Goal: Task Accomplishment & Management: Manage account settings

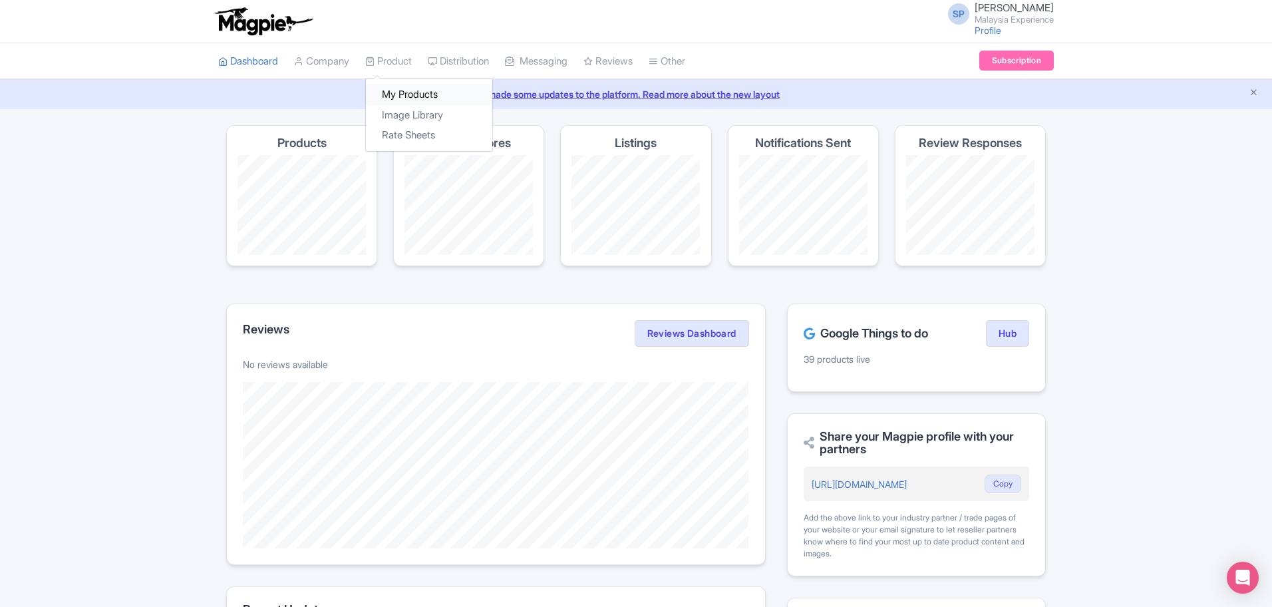
click at [427, 89] on link "My Products" at bounding box center [429, 94] width 126 height 21
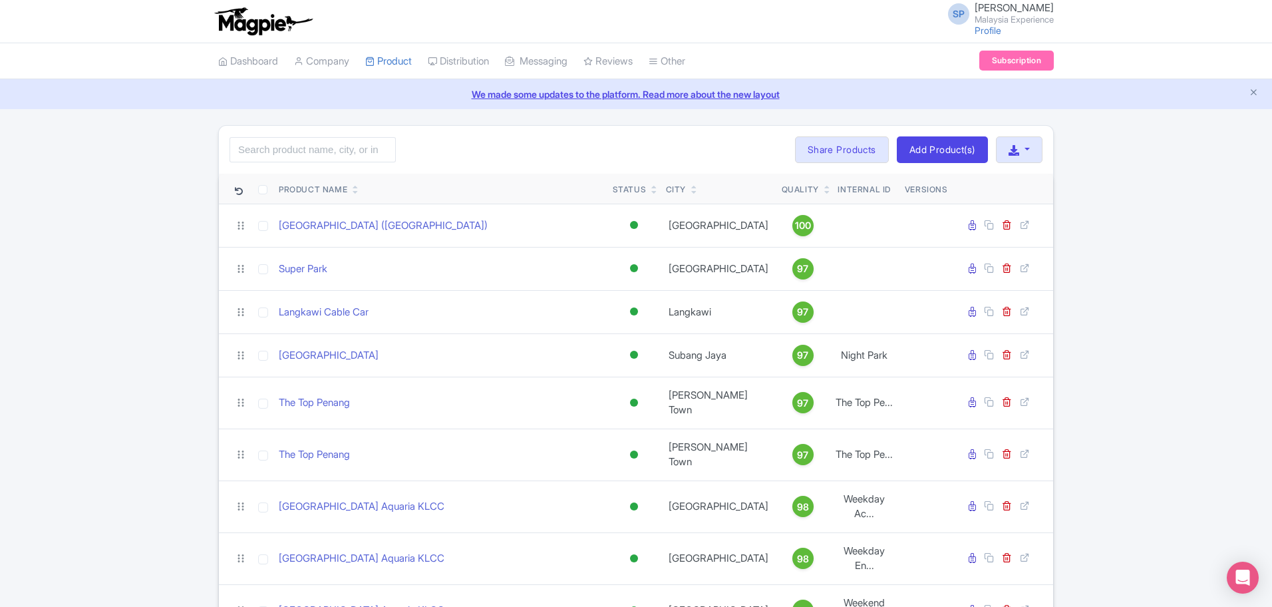
click at [320, 155] on input "search" at bounding box center [312, 149] width 166 height 25
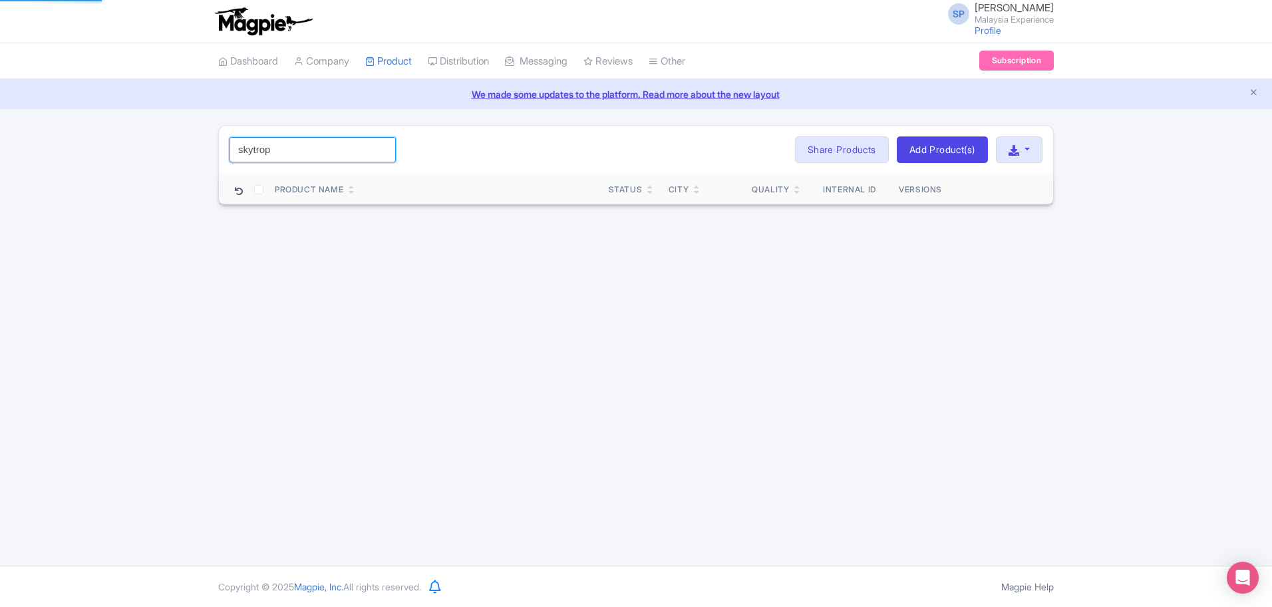
type input "skytrop"
click button "Search" at bounding box center [0, 0] width 0 height 0
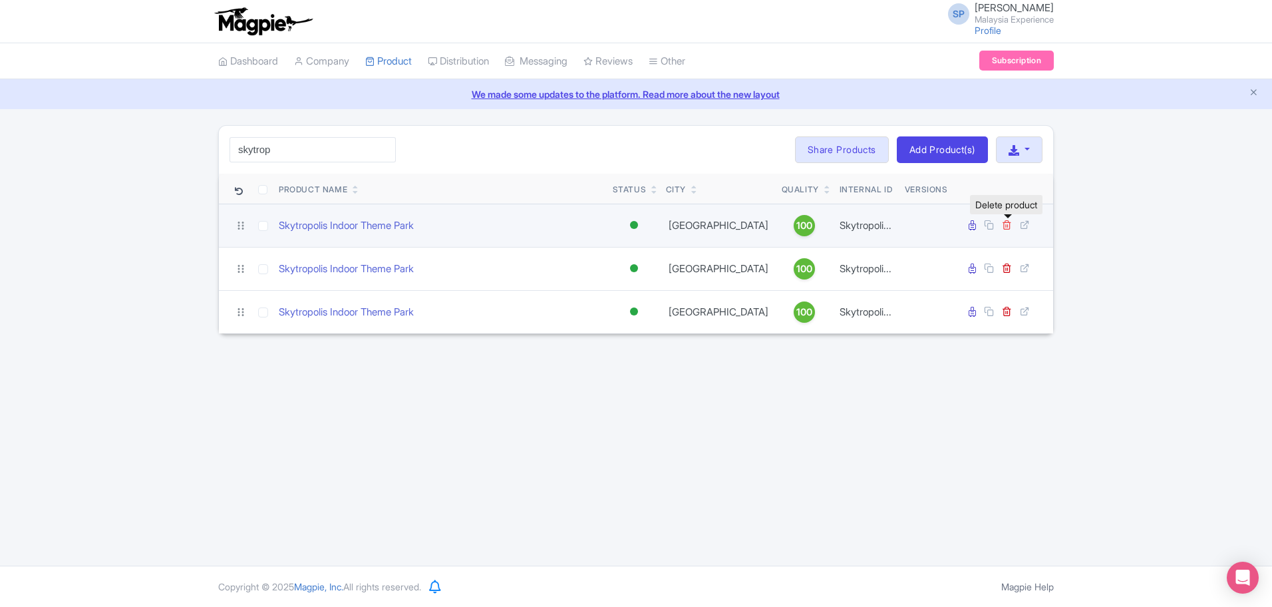
click at [1008, 223] on icon at bounding box center [1007, 224] width 10 height 10
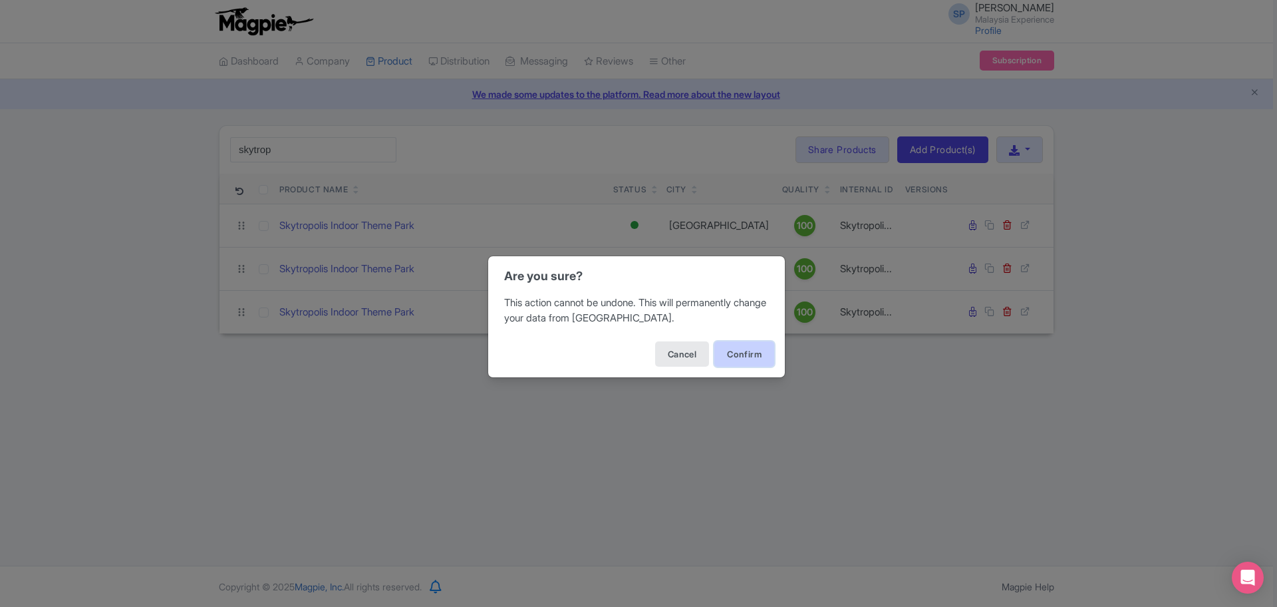
click at [736, 356] on button "Confirm" at bounding box center [744, 353] width 60 height 25
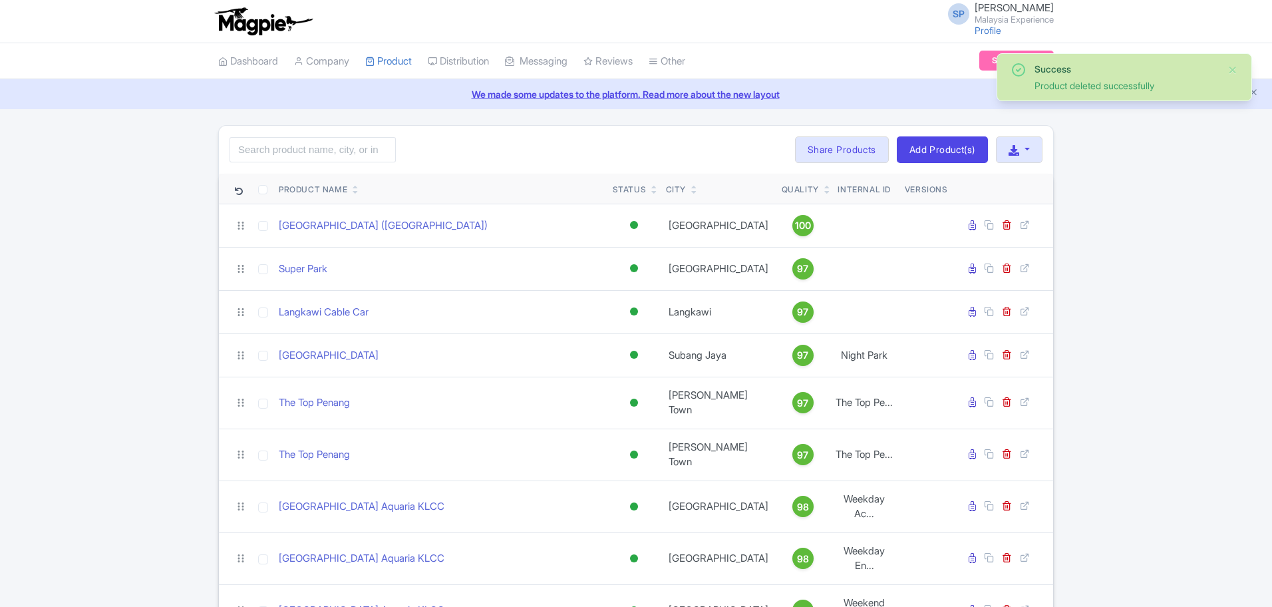
click at [333, 144] on input "search" at bounding box center [312, 149] width 166 height 25
type input "skytrop"
click button "Search" at bounding box center [0, 0] width 0 height 0
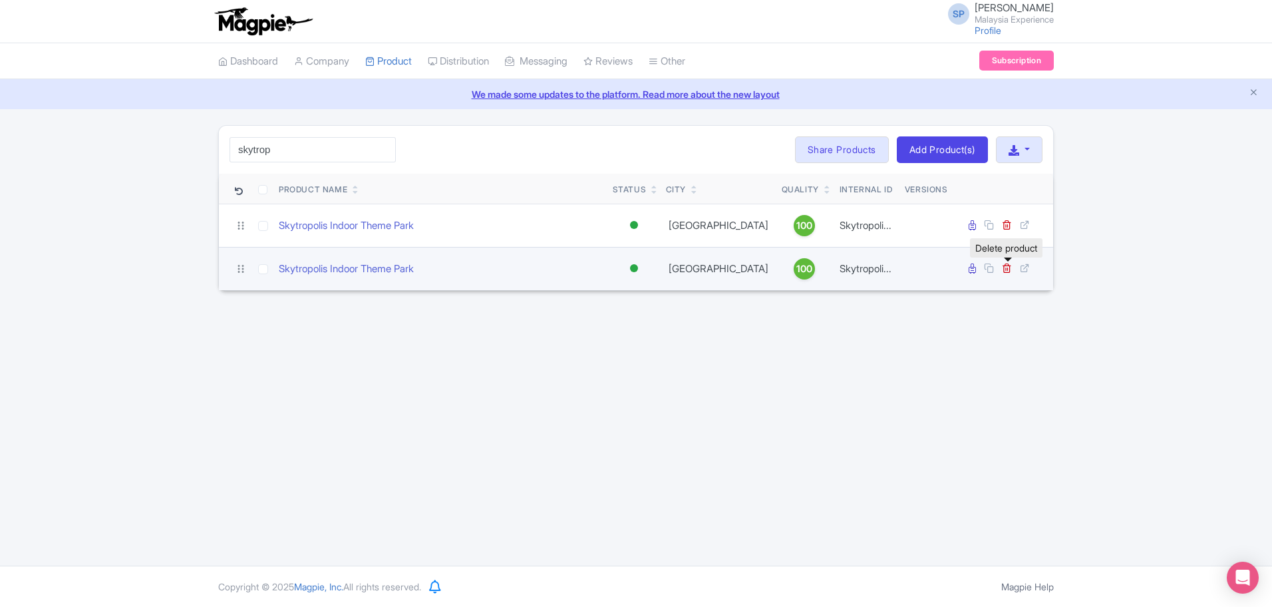
click at [1012, 269] on link at bounding box center [1008, 268] width 13 height 13
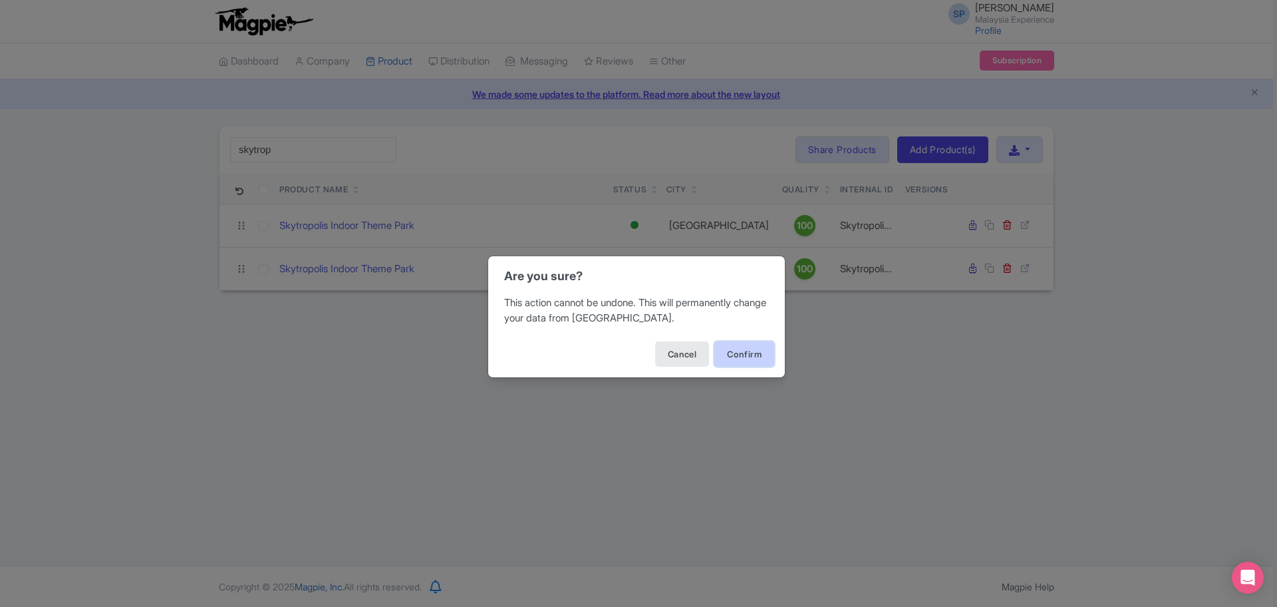
click at [740, 354] on button "Confirm" at bounding box center [744, 353] width 60 height 25
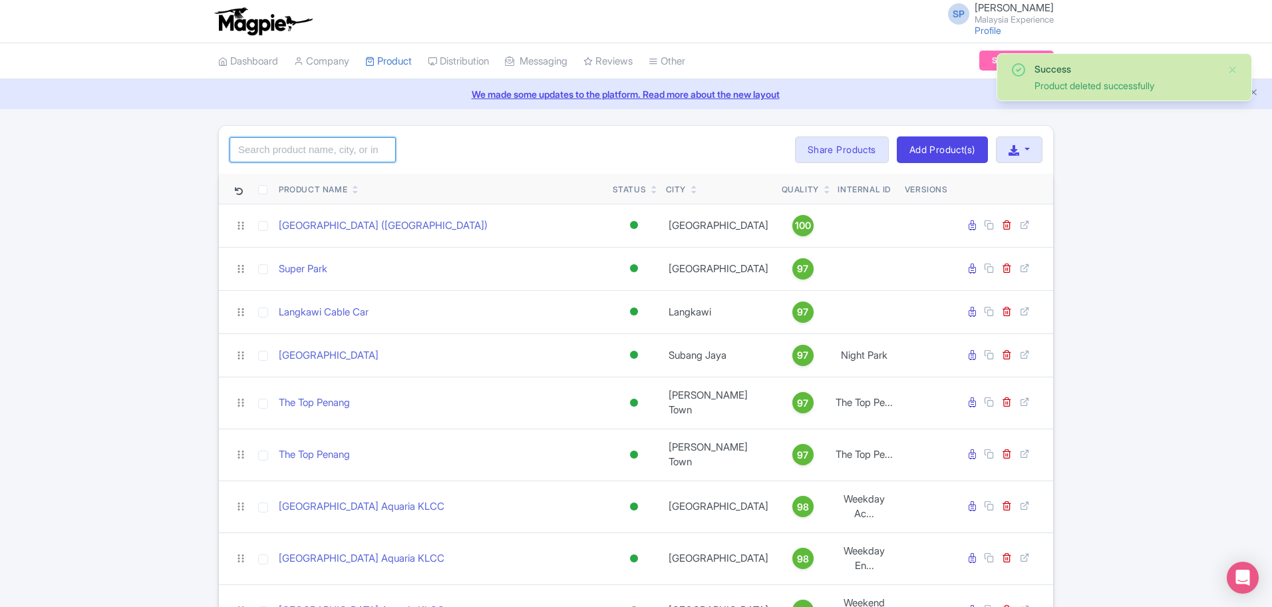
click at [332, 152] on input "search" at bounding box center [312, 149] width 166 height 25
type input "skytrop"
click button "Search" at bounding box center [0, 0] width 0 height 0
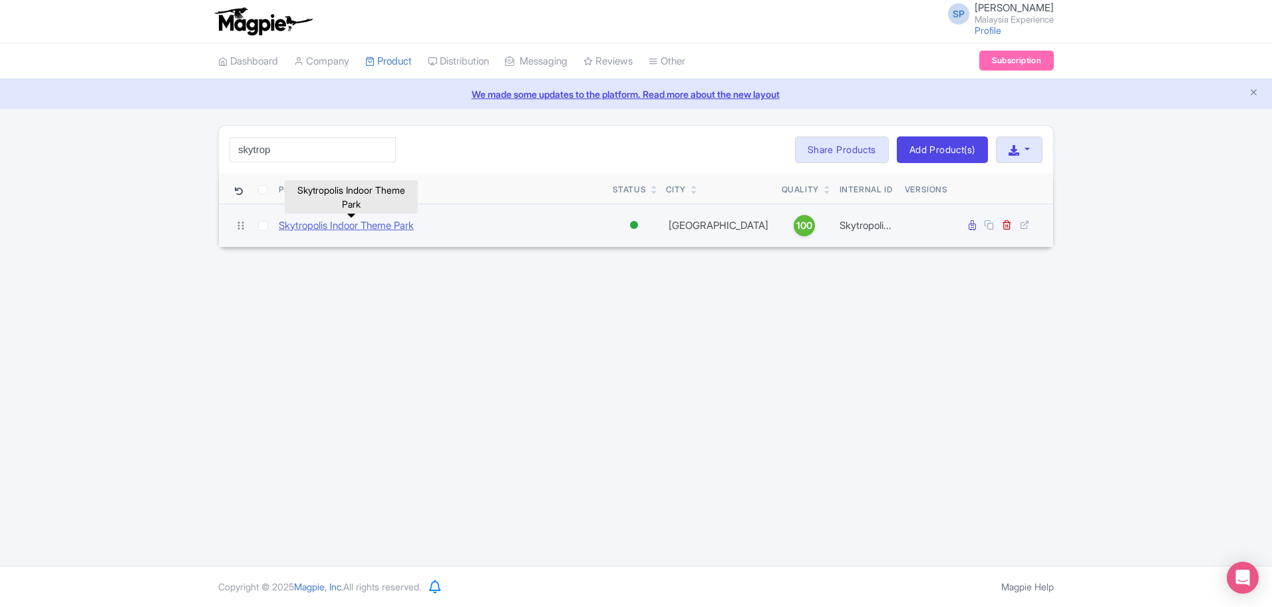
click at [368, 225] on link "Skytropolis Indoor Theme Park" at bounding box center [346, 225] width 135 height 15
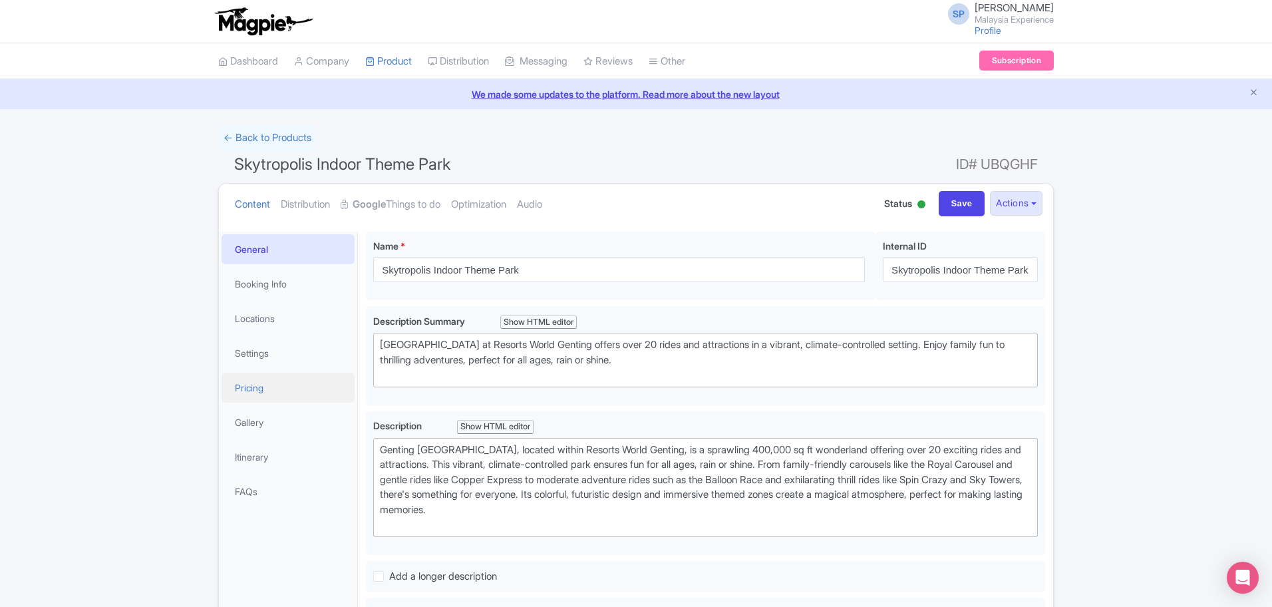
click at [247, 383] on link "Pricing" at bounding box center [287, 387] width 133 height 30
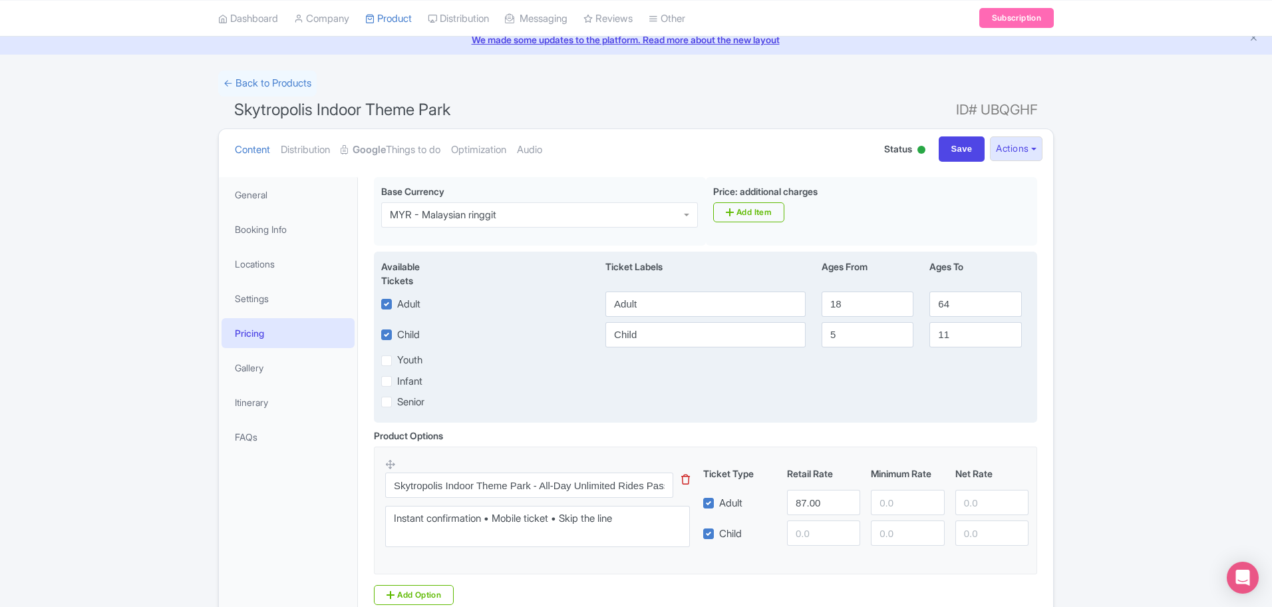
scroll to position [170, 0]
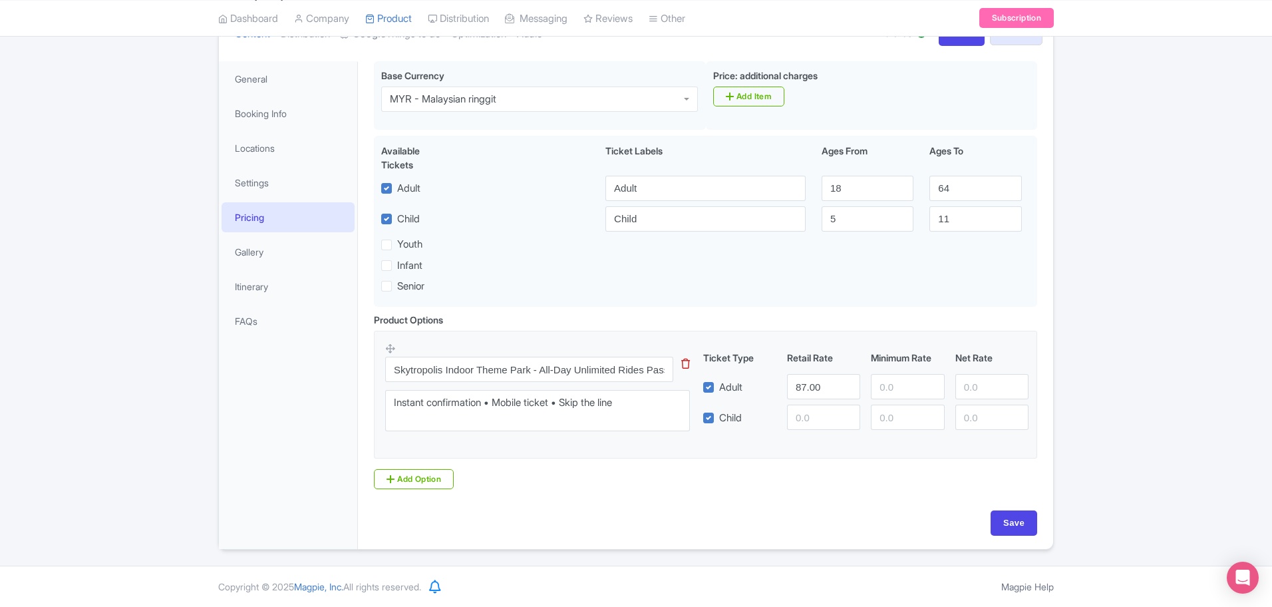
click at [423, 489] on div "Product Options i Skytropolis Indoor Theme Park - All-Day Unlimited Rides Pass …" at bounding box center [705, 407] width 679 height 188
click at [422, 476] on link "Add Option" at bounding box center [414, 479] width 80 height 20
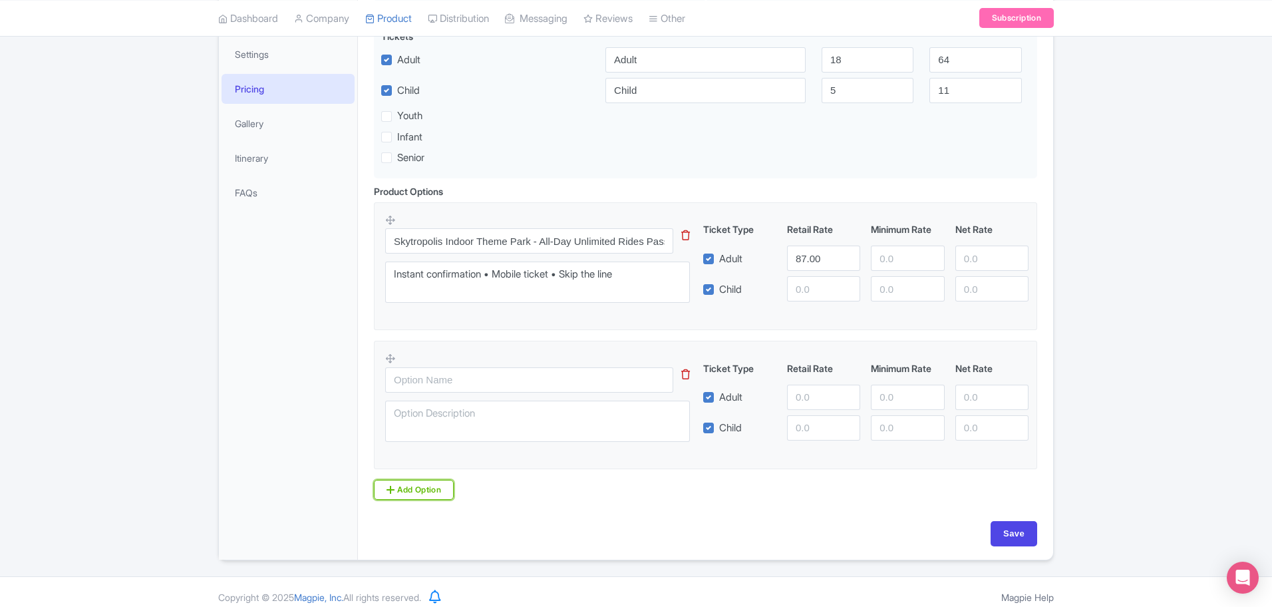
scroll to position [309, 0]
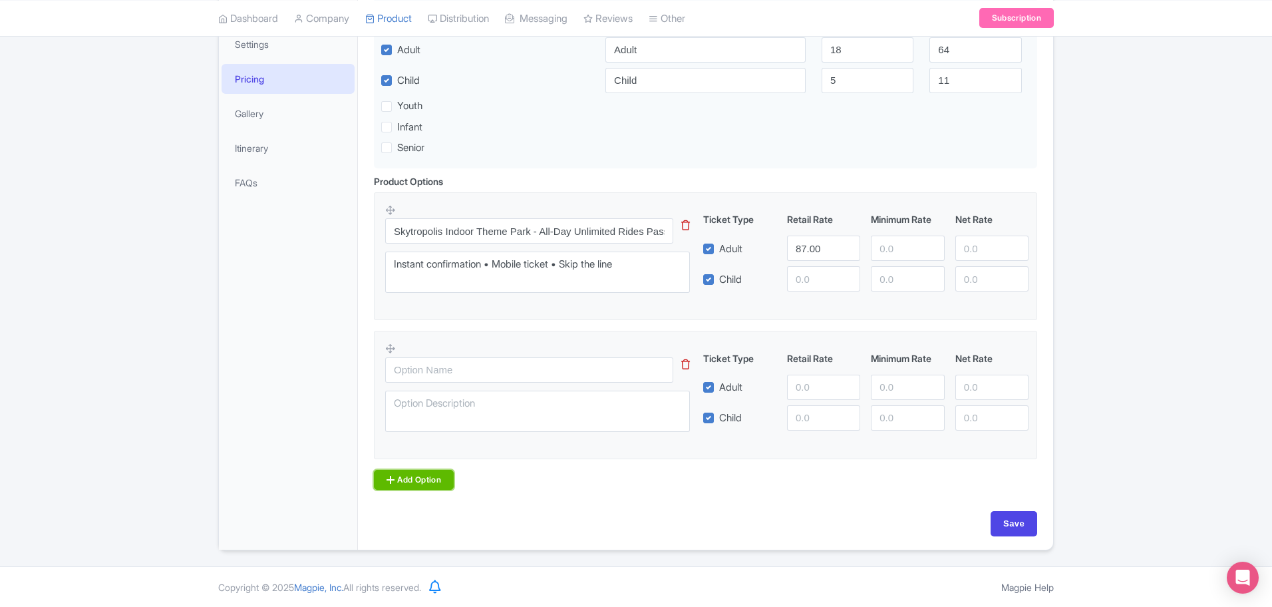
click at [404, 479] on link "Add Option" at bounding box center [414, 480] width 80 height 20
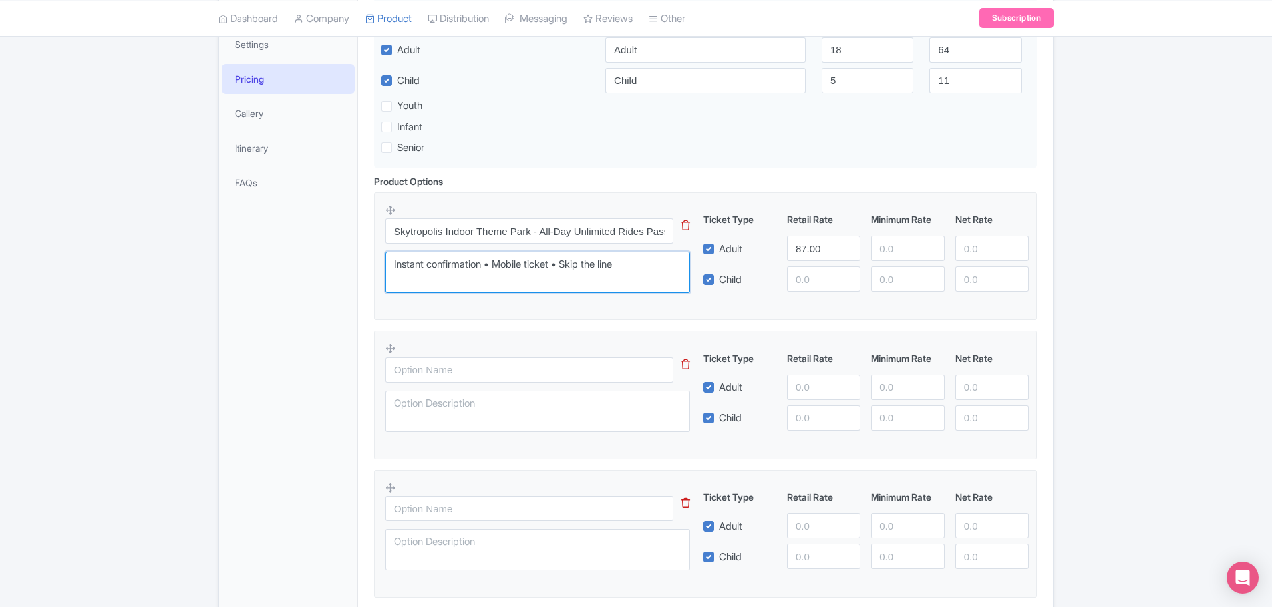
click at [563, 281] on textarea "Instant confirmation • Mobile ticket • Skip the line" at bounding box center [537, 271] width 305 height 41
click at [551, 413] on textarea at bounding box center [537, 410] width 305 height 41
paste textarea "Instant confirmation • Mobile ticket • Skip the line"
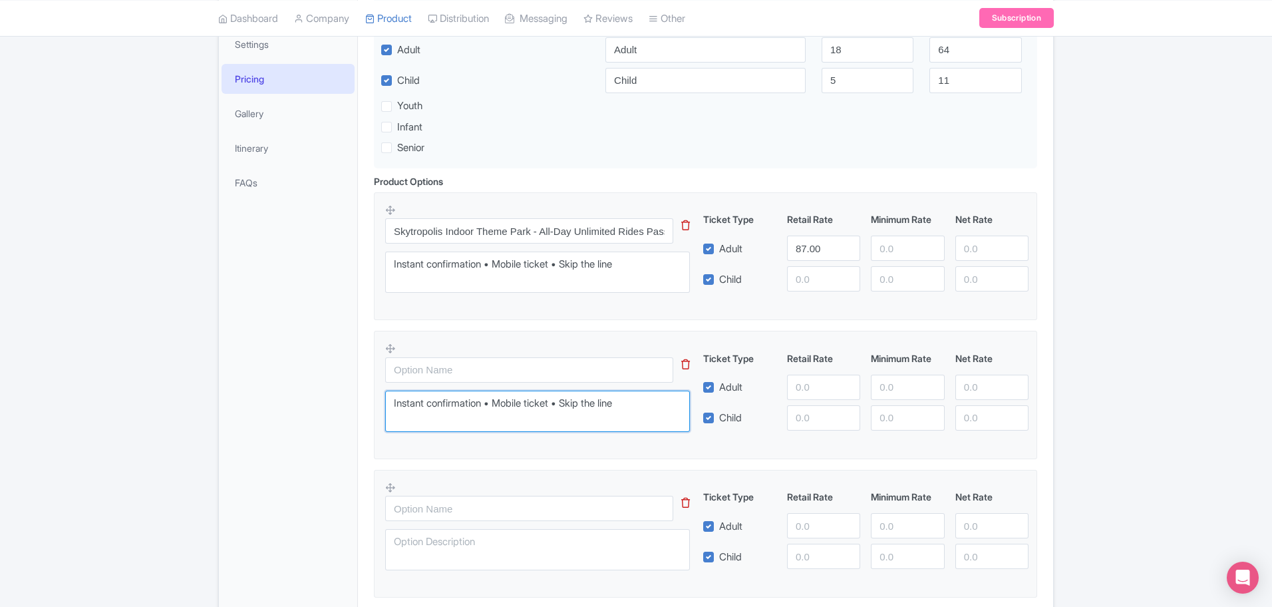
type textarea "Instant confirmation • Mobile ticket • Skip the line"
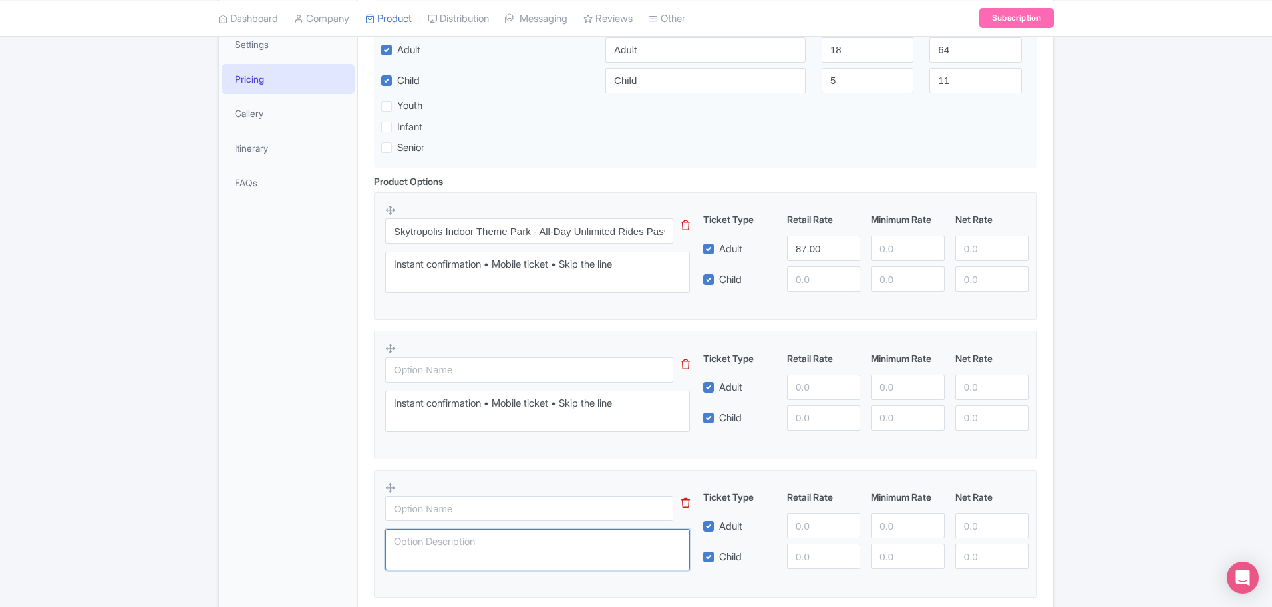
click at [523, 555] on textarea at bounding box center [537, 549] width 305 height 41
paste textarea "Instant confirmation • Mobile ticket • Skip the line"
type textarea "Instant confirmation • Mobile ticket • Skip the line"
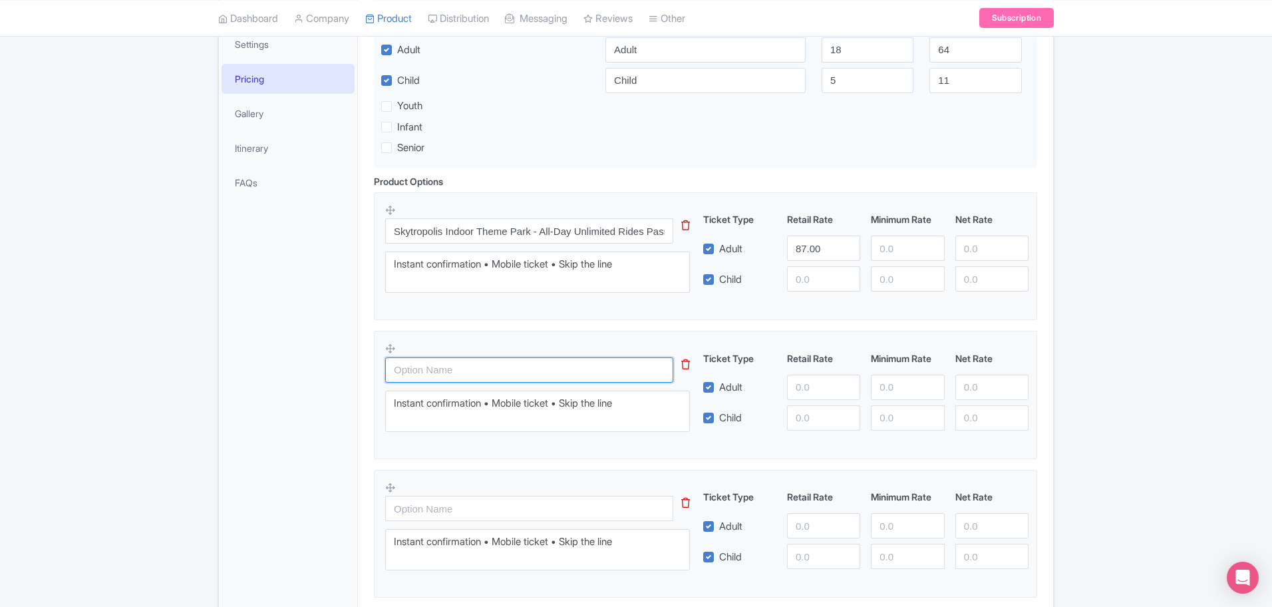
click at [481, 364] on input "text" at bounding box center [529, 369] width 288 height 25
paste input "Skytropolis Indoor theme park - One Day Pass [Malaysian]"
type input "Skytropolis Indoor theme park - One Day Pass [Malaysian]"
click at [822, 374] on input "number" at bounding box center [823, 386] width 73 height 25
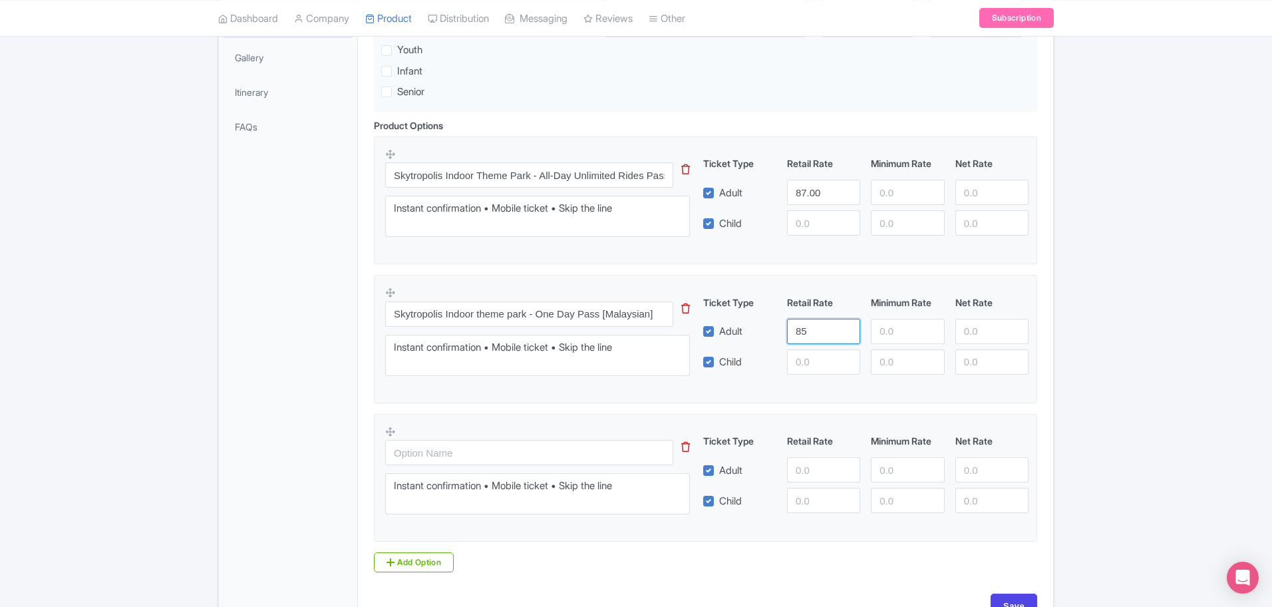
scroll to position [448, 0]
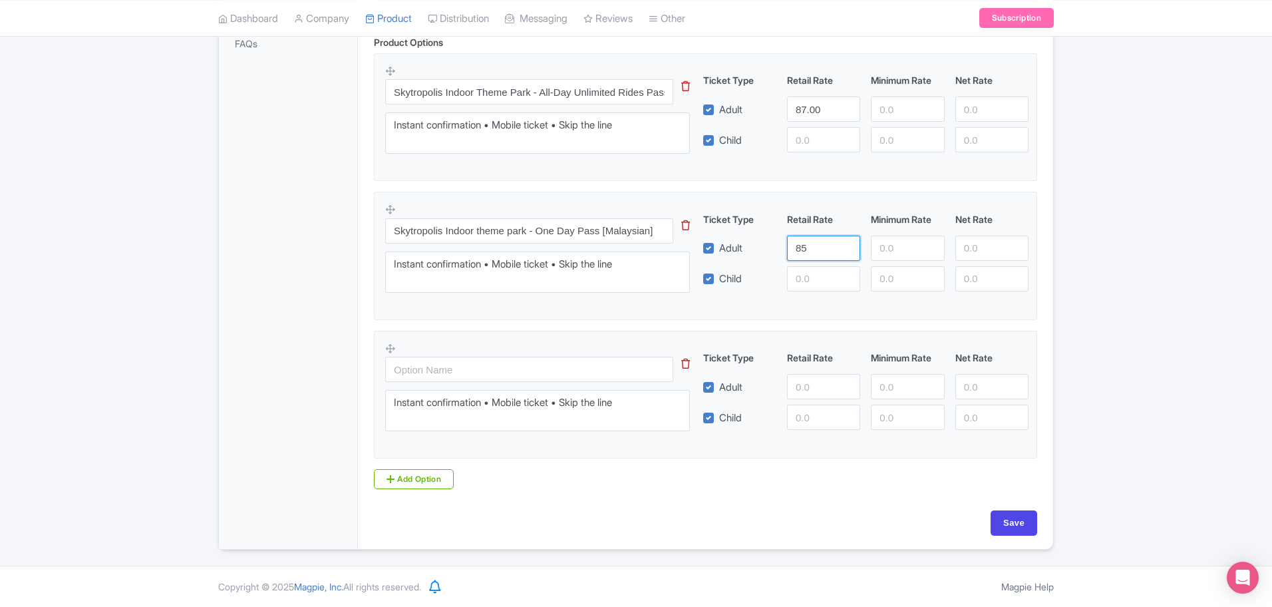
type input "85"
click at [511, 366] on input "text" at bounding box center [529, 368] width 288 height 25
paste input "Skytropolis Indoor Theme Park - Single Ride Ticket (Family & Adventure)"
type input "Skytropolis Indoor Theme Park - Single Ride Ticket (Family & Adventure)"
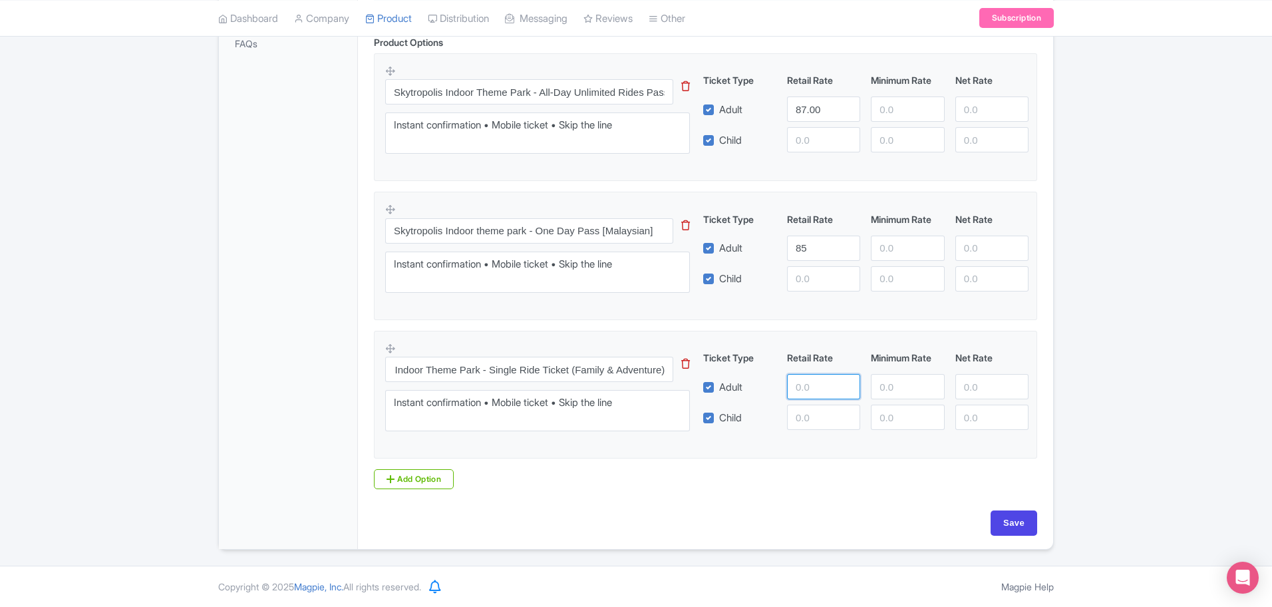
scroll to position [0, 0]
click at [811, 384] on input "number" at bounding box center [823, 386] width 73 height 25
type input "14"
click at [1021, 518] on input "Save" at bounding box center [1013, 522] width 47 height 25
type input "Saving..."
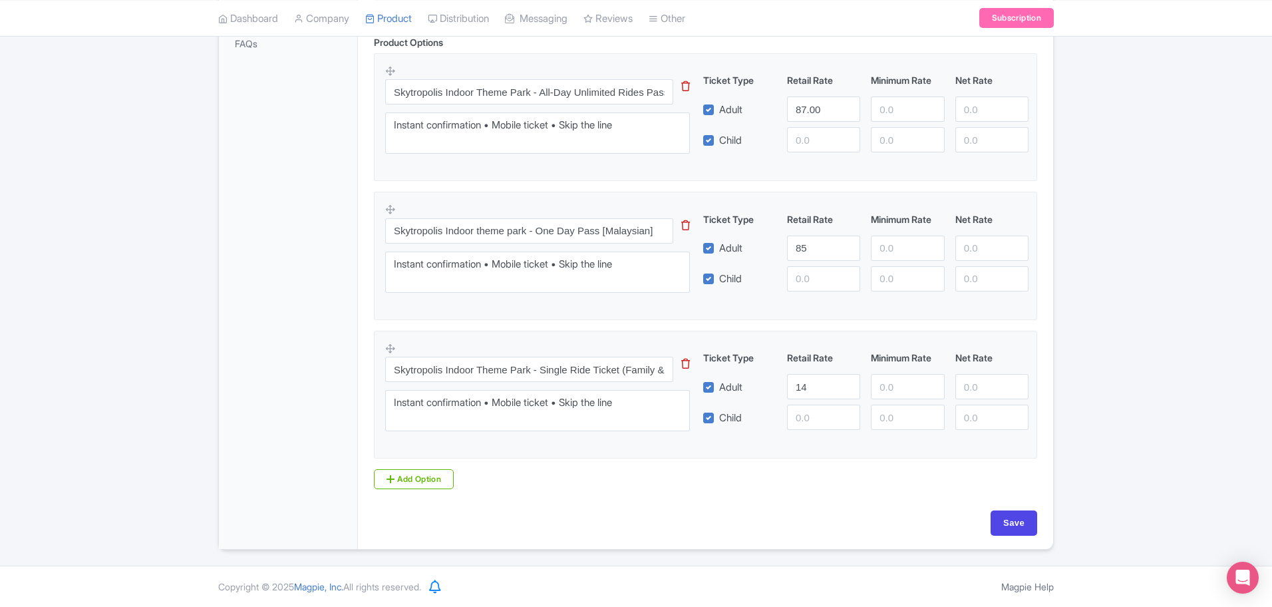
type input "Saving..."
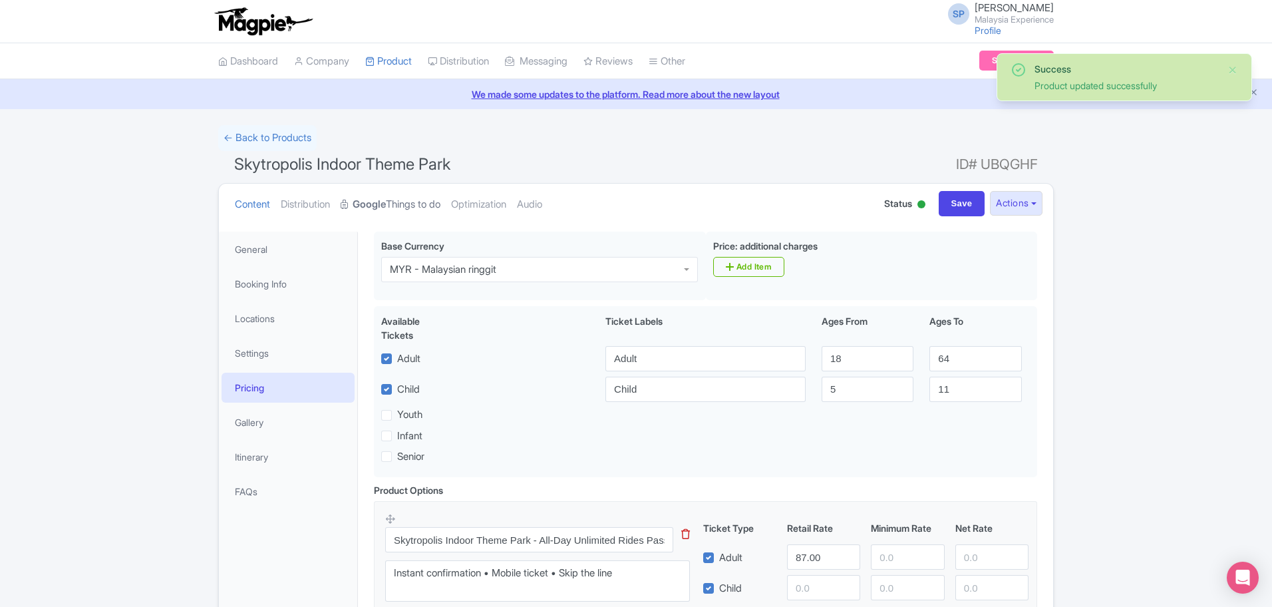
click at [374, 198] on strong "Google" at bounding box center [368, 204] width 33 height 15
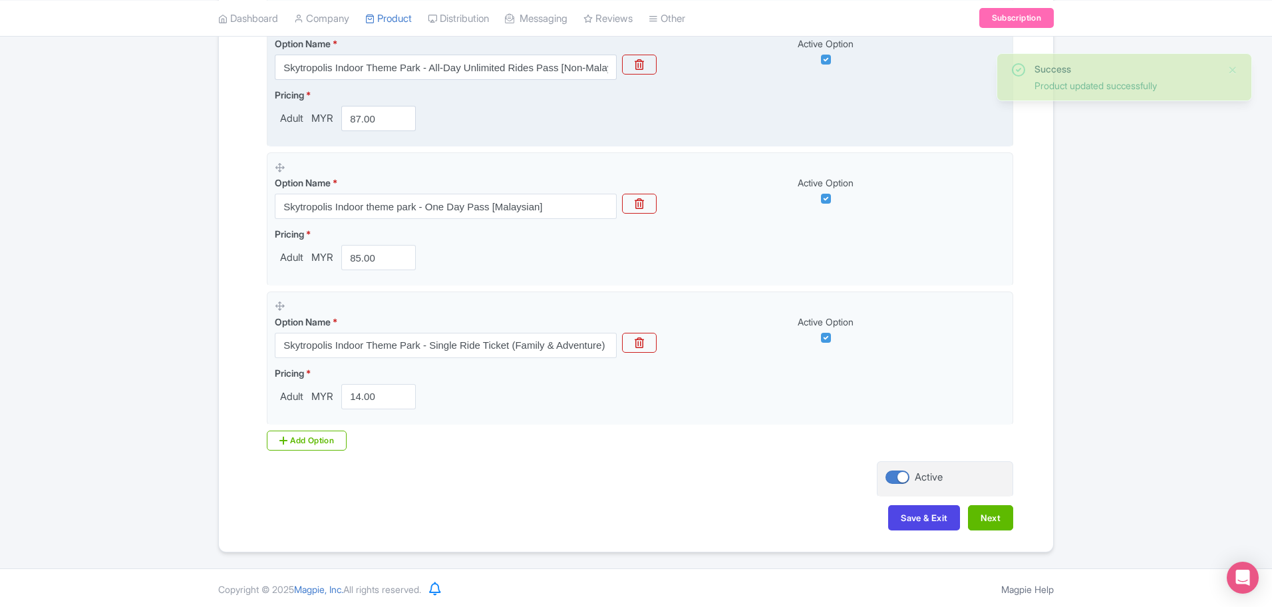
scroll to position [464, 0]
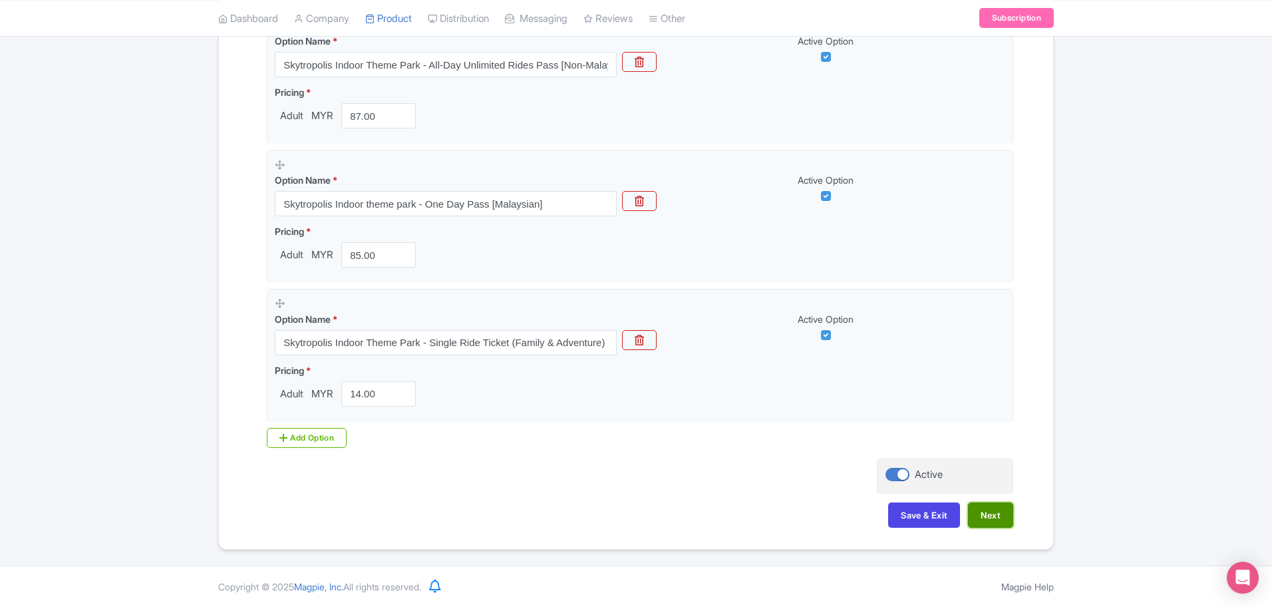
click at [1003, 517] on button "Next" at bounding box center [990, 514] width 45 height 25
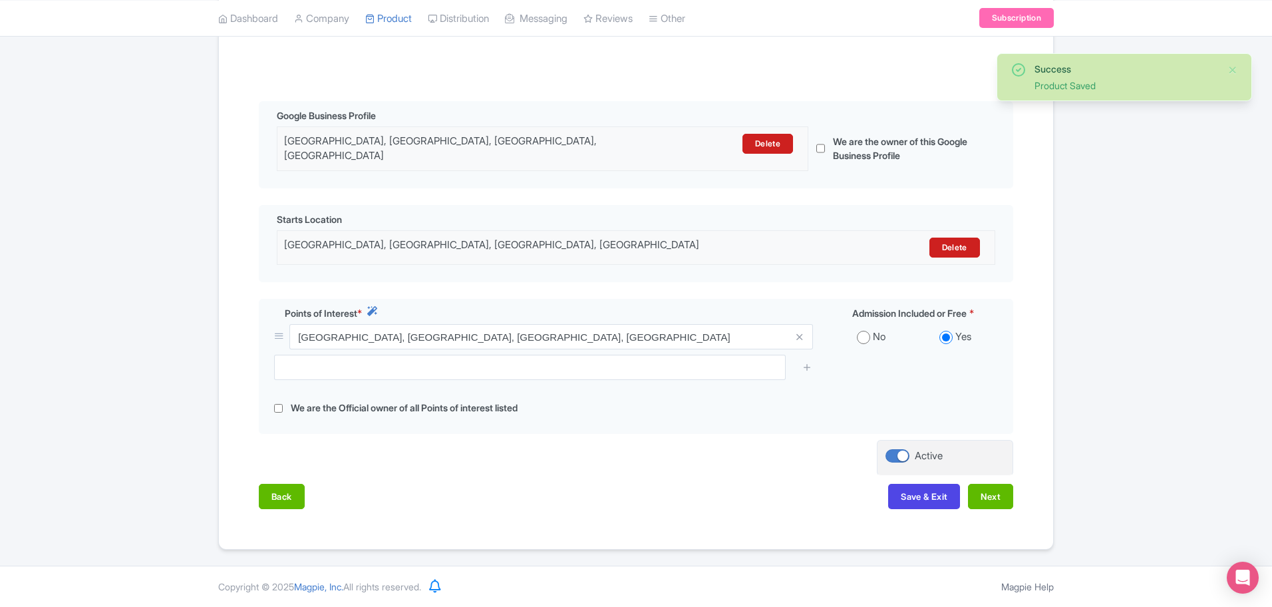
scroll to position [252, 0]
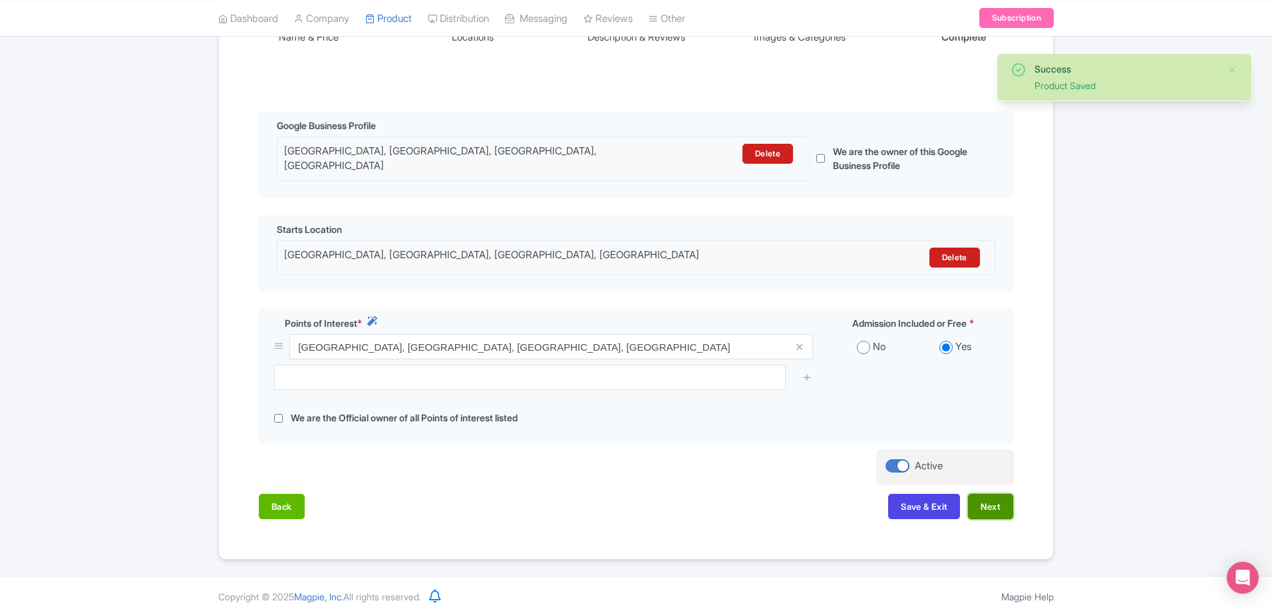
click at [991, 493] on button "Next" at bounding box center [990, 505] width 45 height 25
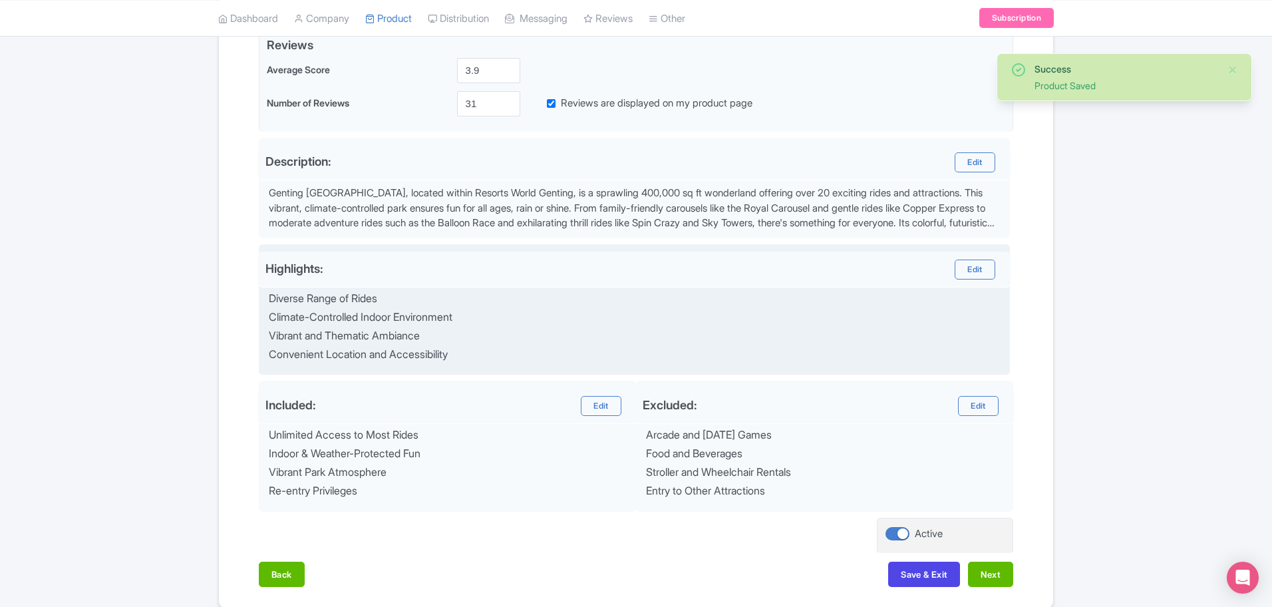
scroll to position [394, 0]
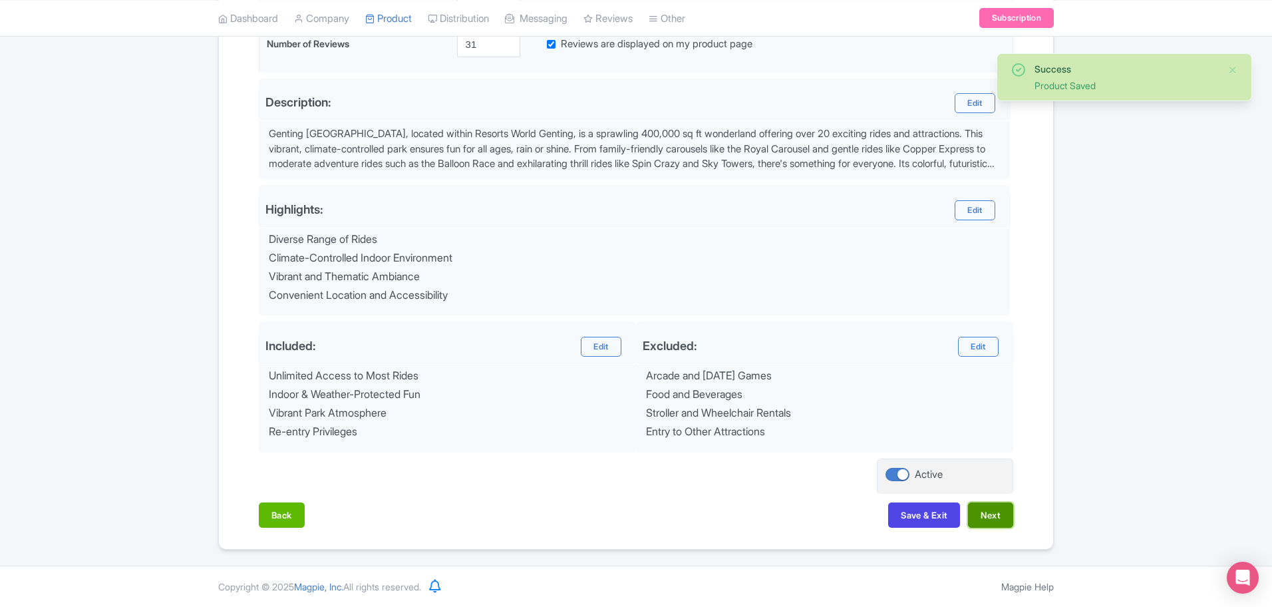
click at [989, 510] on button "Next" at bounding box center [990, 514] width 45 height 25
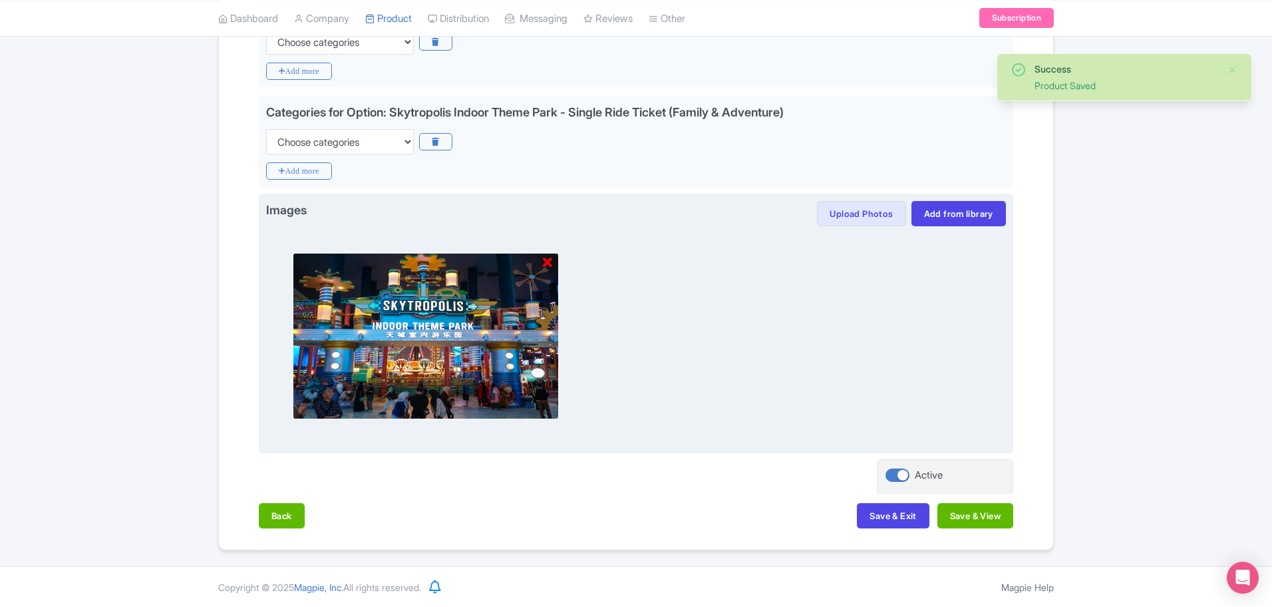
scroll to position [468, 0]
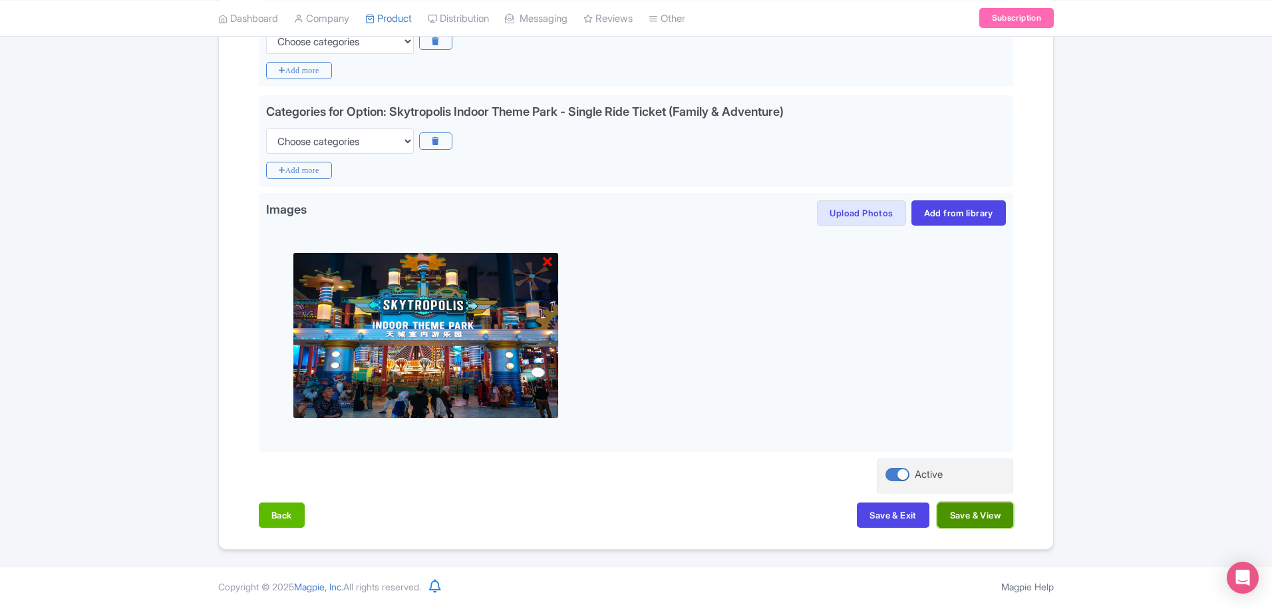
click at [1003, 524] on button "Save & View" at bounding box center [975, 514] width 76 height 25
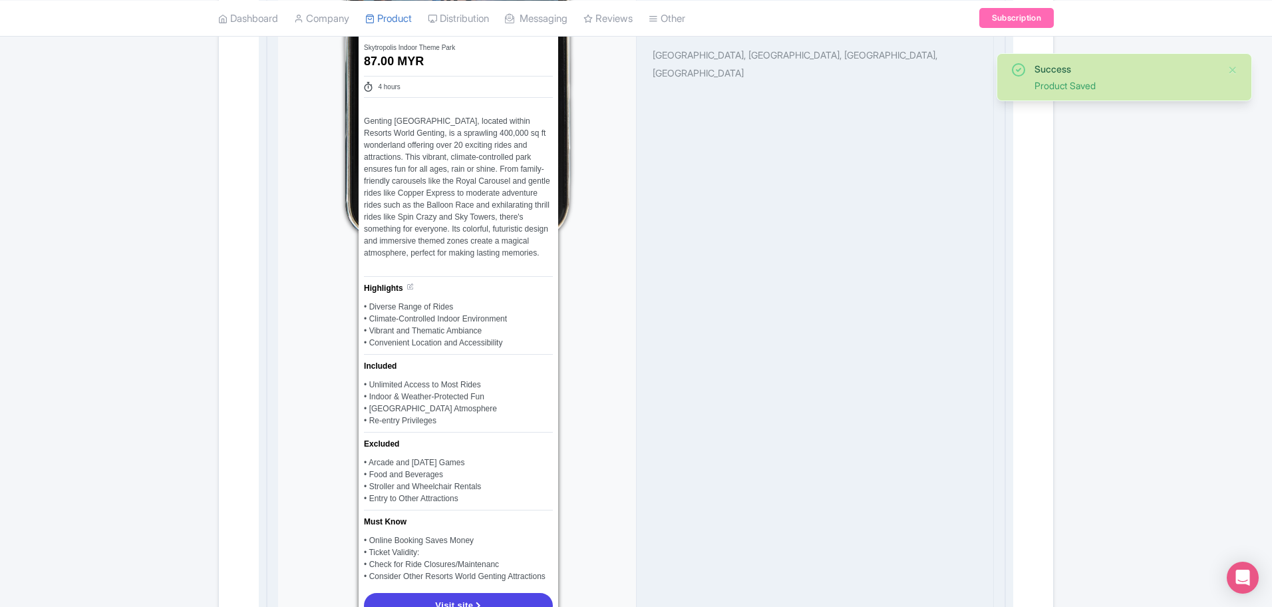
scroll to position [1216, 0]
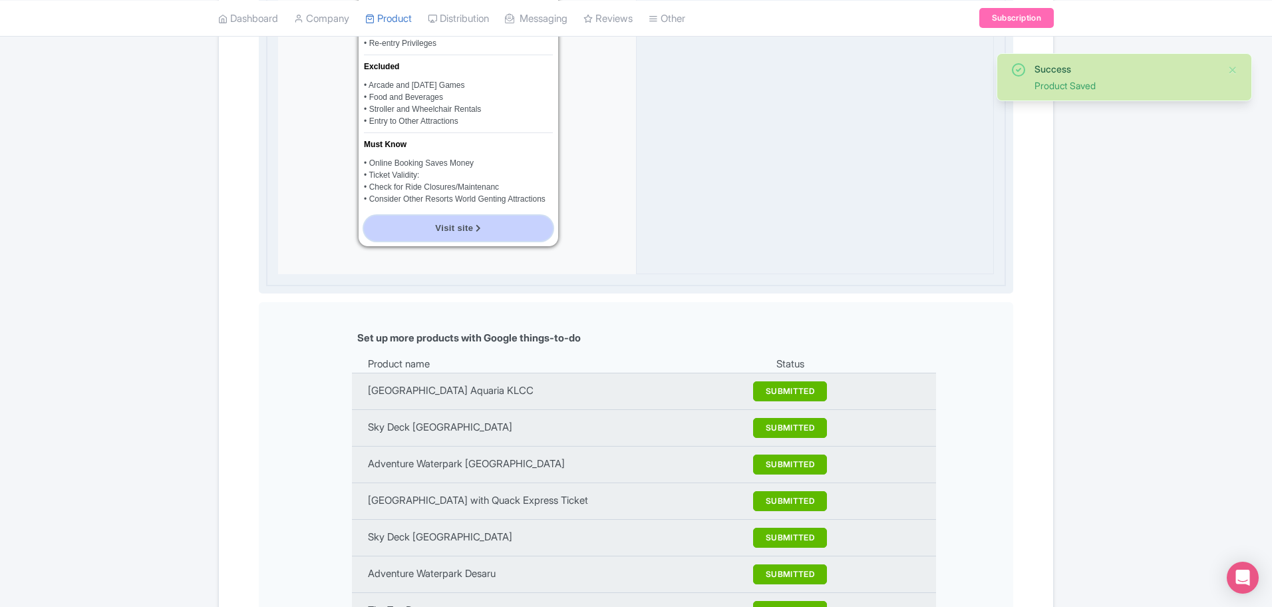
click at [440, 229] on span "Visit site" at bounding box center [454, 228] width 38 height 10
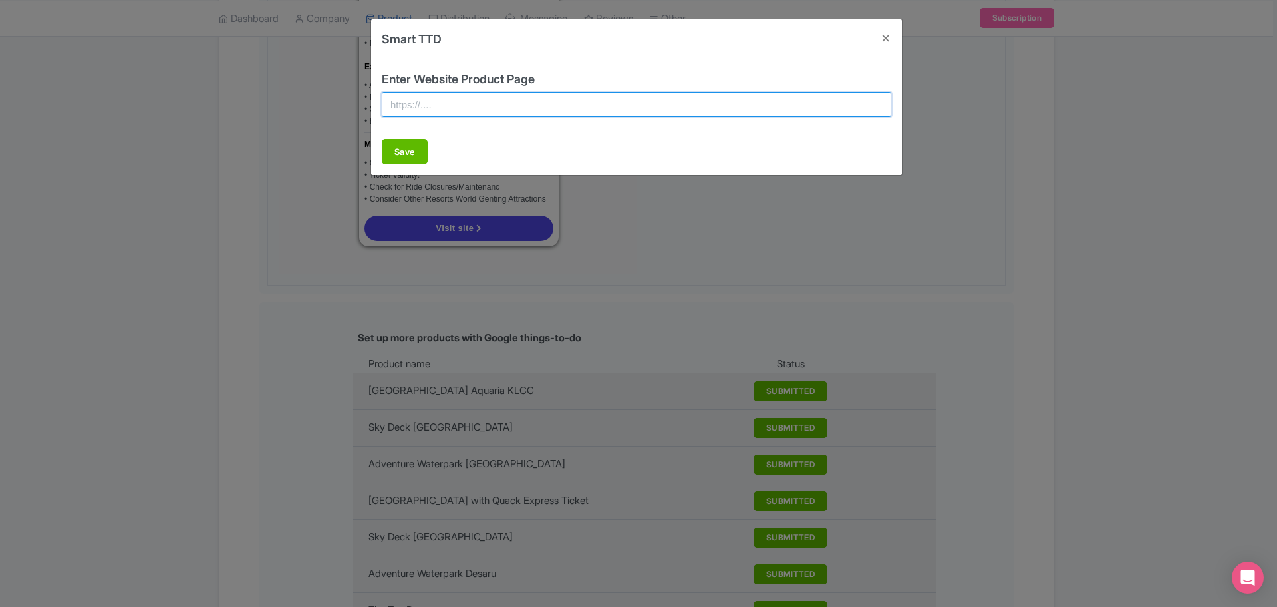
click at [442, 92] on input "text" at bounding box center [636, 104] width 509 height 25
paste input "https://gentingskytropolisindoorthemepark.malaysia-experience.com/"
type input "https://gentingskytropolisindoorthemepark.malaysia-experience.com/"
click at [408, 154] on button "Save" at bounding box center [405, 151] width 46 height 25
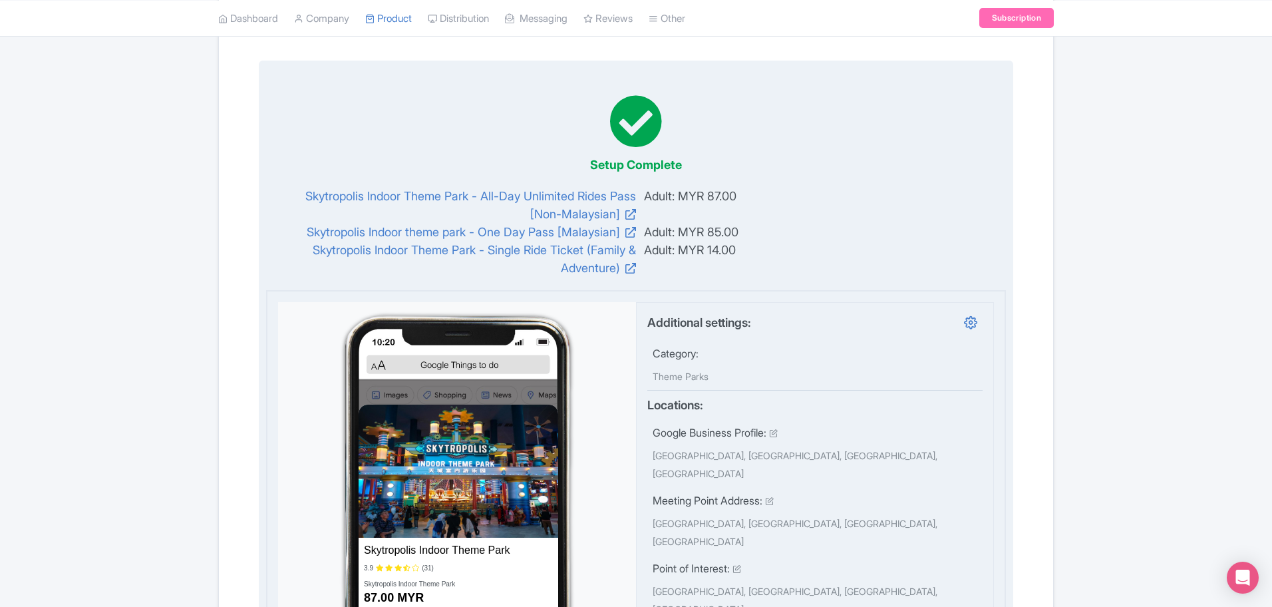
scroll to position [0, 0]
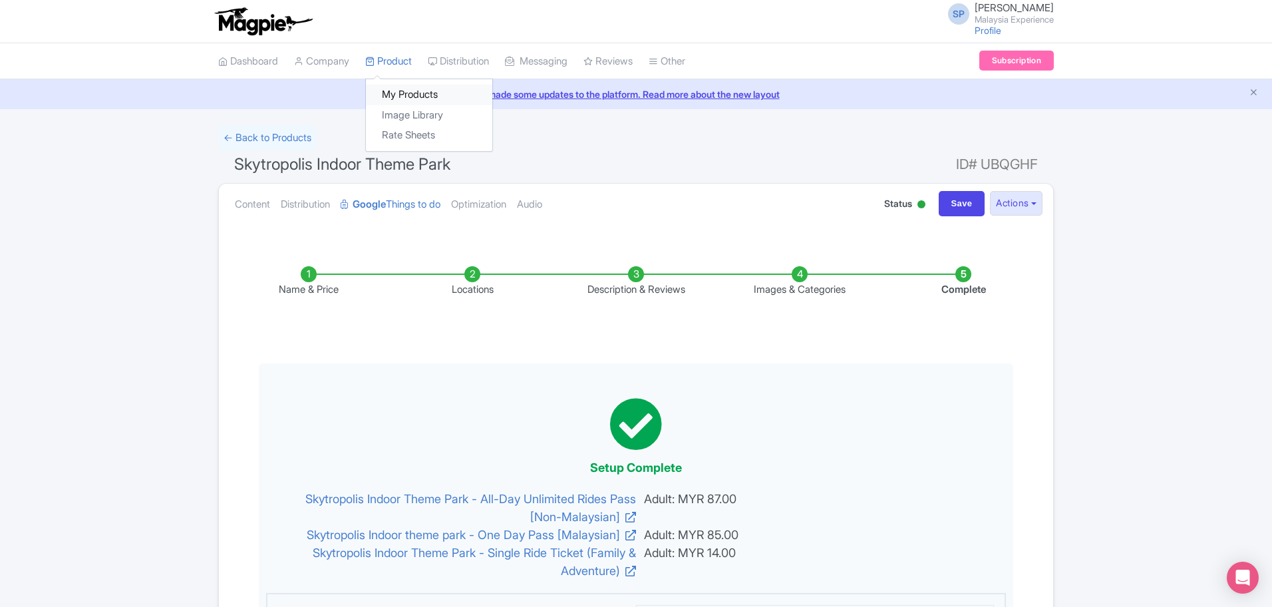
click at [417, 101] on link "My Products" at bounding box center [429, 94] width 126 height 21
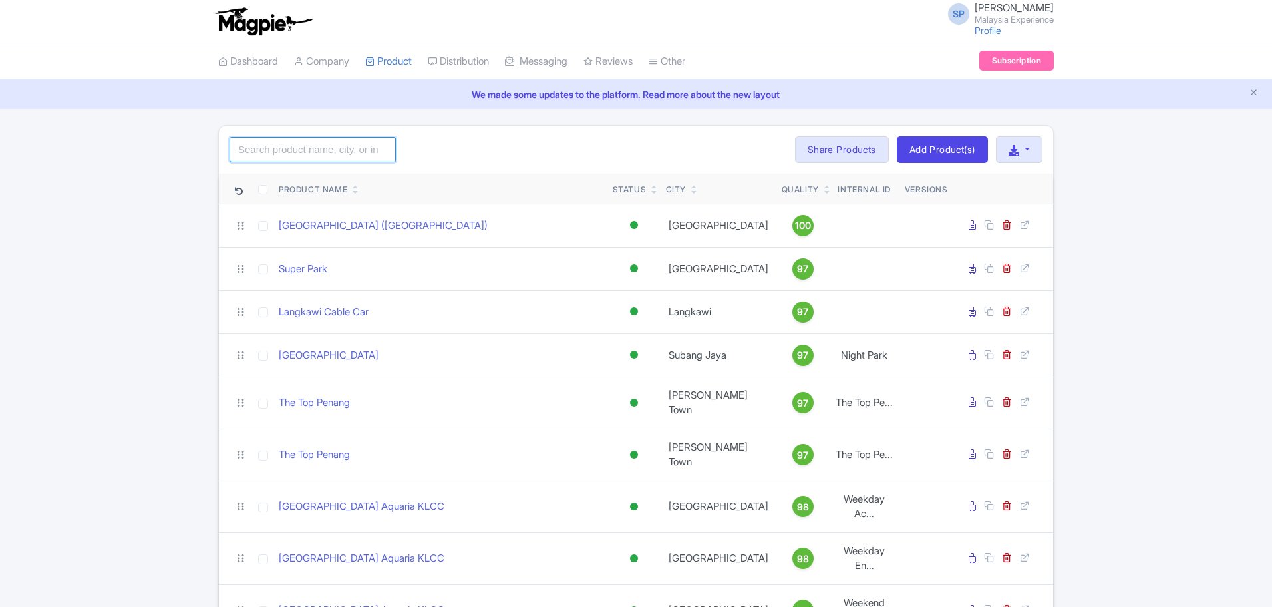
click at [337, 151] on input "search" at bounding box center [312, 149] width 166 height 25
type input "Adventure Waterpark Desaru"
